Goal: Navigation & Orientation: Find specific page/section

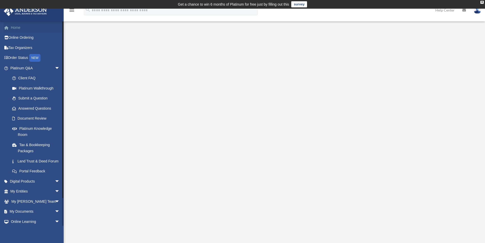
click at [23, 27] on link "Home" at bounding box center [36, 27] width 64 height 10
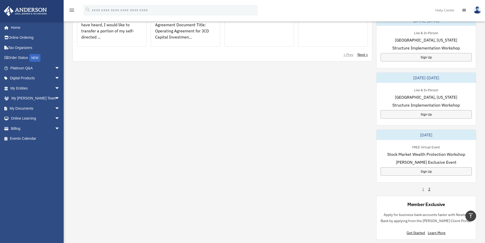
scroll to position [255, 0]
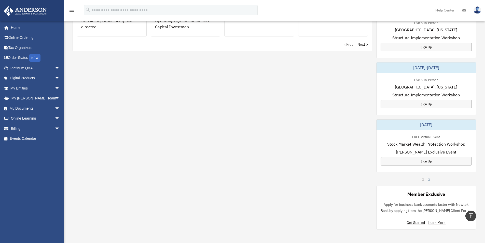
click at [429, 180] on link "2" at bounding box center [429, 178] width 2 height 5
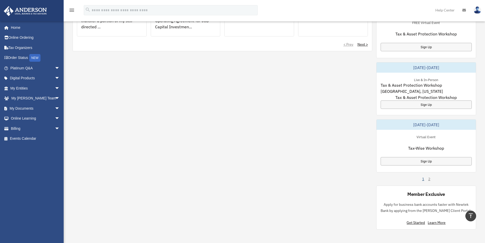
click at [424, 179] on link "1" at bounding box center [423, 178] width 2 height 5
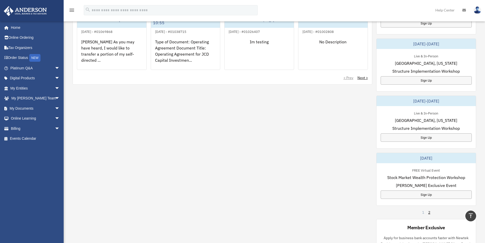
scroll to position [229, 0]
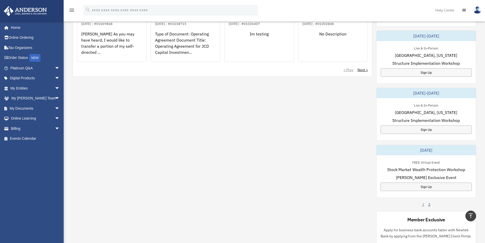
click at [428, 204] on link "2" at bounding box center [429, 204] width 2 height 5
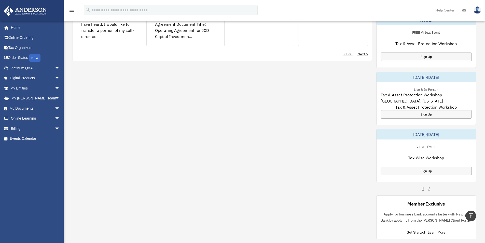
scroll to position [255, 0]
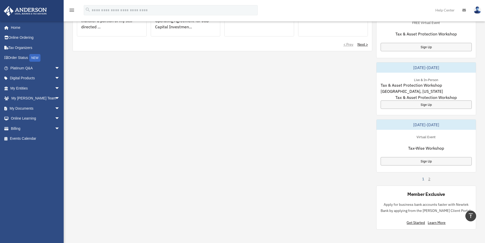
drag, startPoint x: 423, startPoint y: 178, endPoint x: 402, endPoint y: 179, distance: 21.6
click at [423, 178] on link "1" at bounding box center [423, 178] width 2 height 5
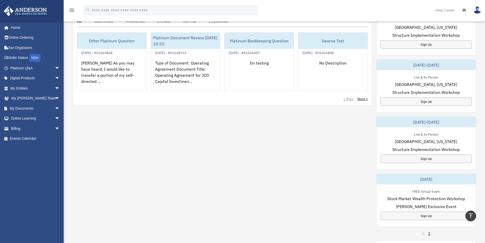
scroll to position [204, 0]
